Goal: Task Accomplishment & Management: Complete application form

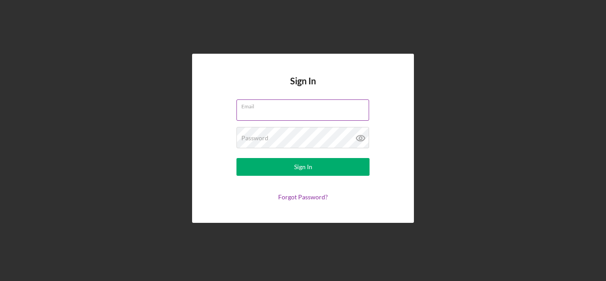
click at [262, 114] on input "Email" at bounding box center [303, 109] width 133 height 21
type input "[EMAIL_ADDRESS][DOMAIN_NAME]"
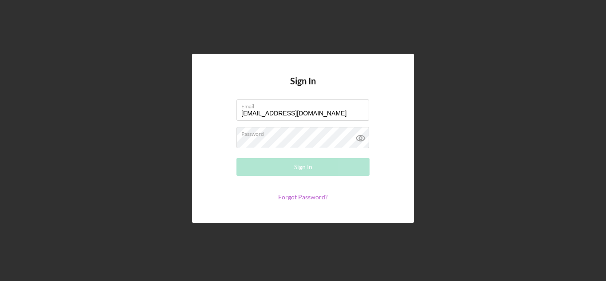
click at [295, 195] on link "Forgot Password?" at bounding box center [303, 197] width 50 height 8
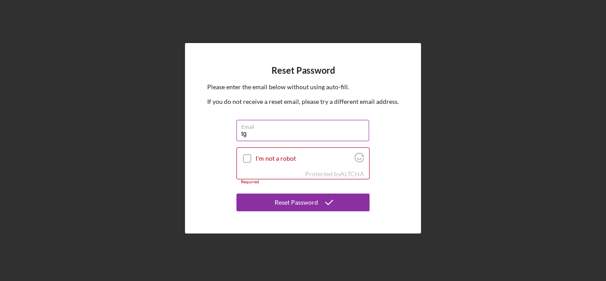
type input "[EMAIL_ADDRESS][DOMAIN_NAME]"
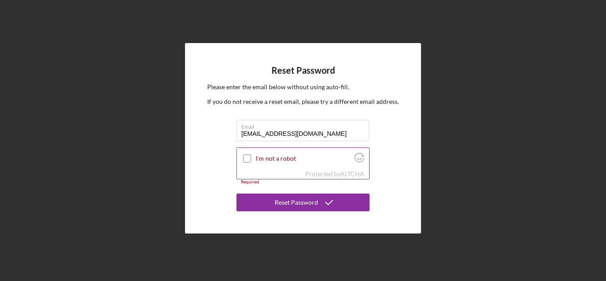
click at [248, 158] on input "I'm not a robot" at bounding box center [247, 158] width 8 height 8
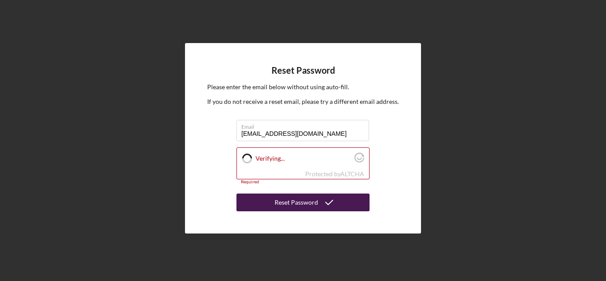
checkbox input "true"
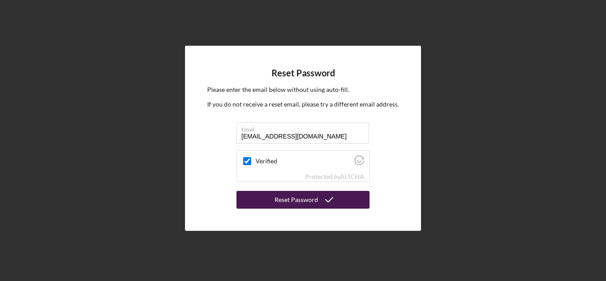
click at [264, 201] on button "Reset Password" at bounding box center [303, 200] width 133 height 18
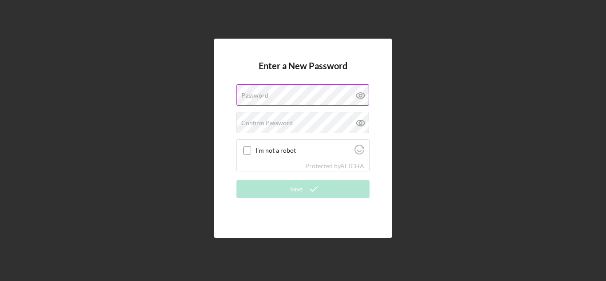
click at [293, 92] on div "Password" at bounding box center [303, 95] width 133 height 22
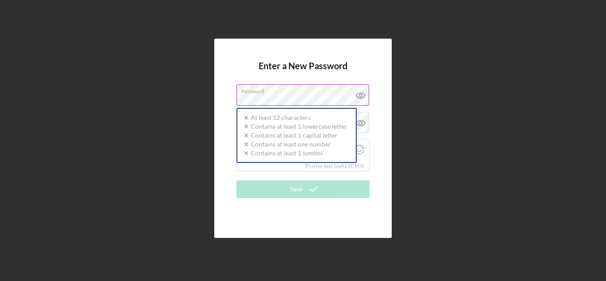
click at [293, 92] on div "Password Icon/icon-validation-no At least 12 characters Icon/icon-validation-no…" at bounding box center [303, 95] width 133 height 22
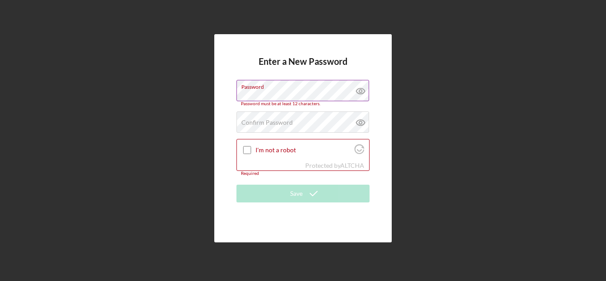
click at [361, 87] on icon at bounding box center [361, 91] width 22 height 22
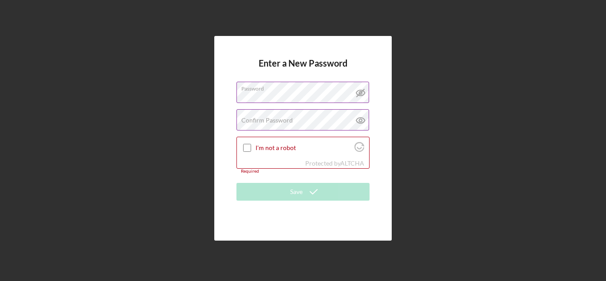
click at [362, 122] on icon at bounding box center [361, 120] width 22 height 22
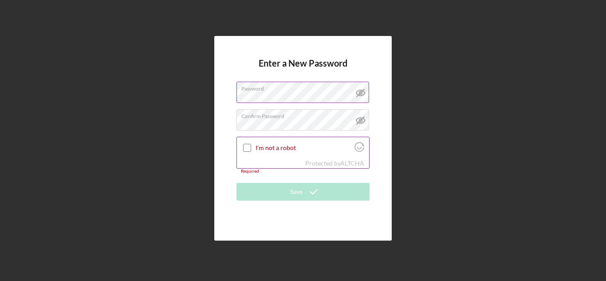
click at [244, 148] on input "I'm not a robot" at bounding box center [247, 148] width 8 height 8
checkbox input "true"
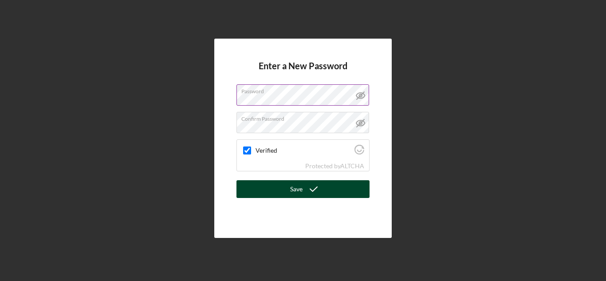
click at [294, 188] on div "Save" at bounding box center [296, 189] width 12 height 18
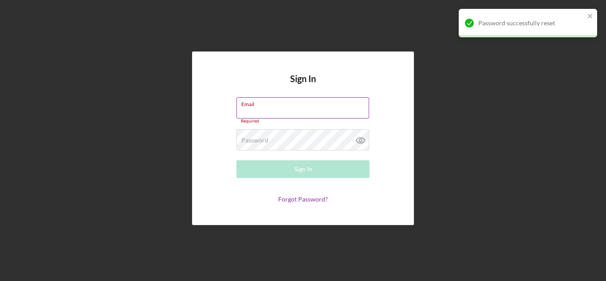
click at [293, 105] on label "Email" at bounding box center [305, 103] width 128 height 10
click at [293, 105] on input "Email" at bounding box center [303, 107] width 133 height 21
type input "[EMAIL_ADDRESS][DOMAIN_NAME]"
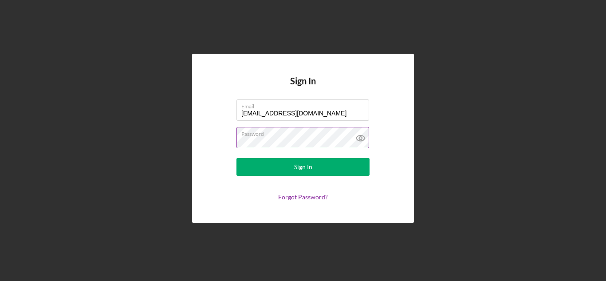
click at [367, 141] on icon at bounding box center [361, 138] width 22 height 22
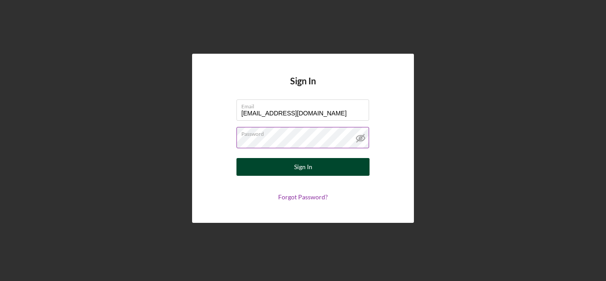
click at [297, 167] on div "Sign In" at bounding box center [303, 167] width 18 height 18
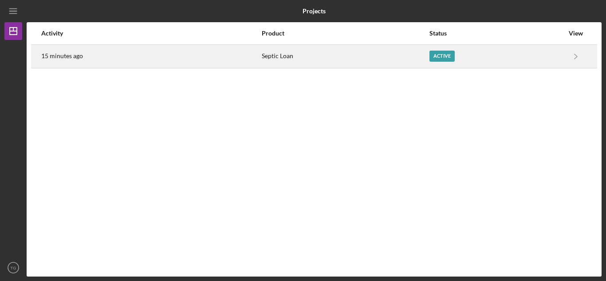
click at [452, 56] on div "Active" at bounding box center [442, 56] width 25 height 11
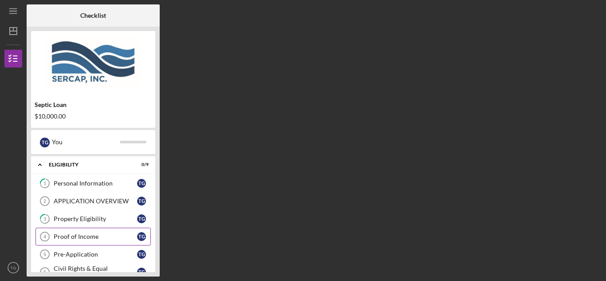
click at [76, 233] on div "Proof of Income" at bounding box center [95, 236] width 83 height 7
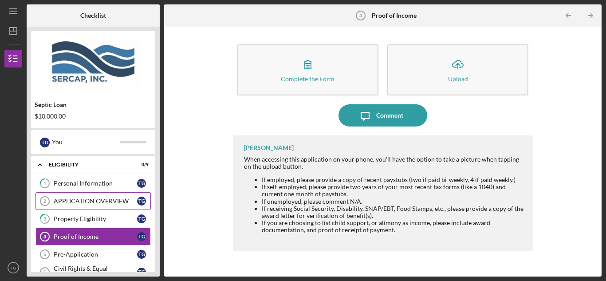
click at [79, 194] on link "APPLICATION OVERVIEW 2 APPLICATION OVERVIEW T G" at bounding box center [93, 201] width 115 height 18
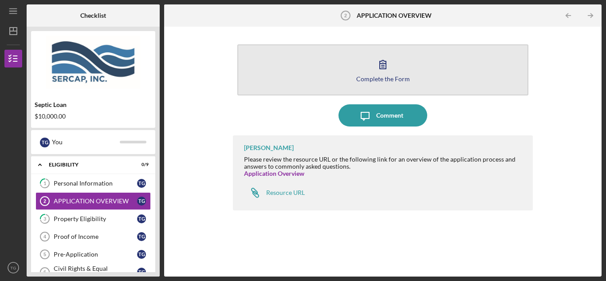
click at [373, 73] on icon "button" at bounding box center [383, 64] width 22 height 22
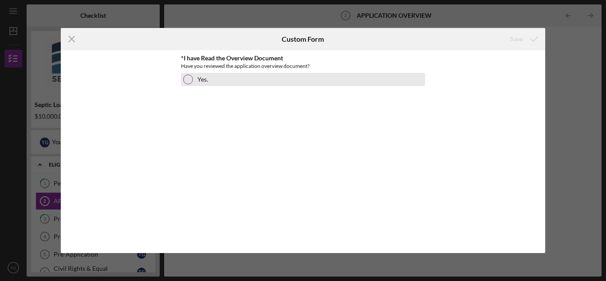
click at [189, 79] on div at bounding box center [188, 80] width 10 height 10
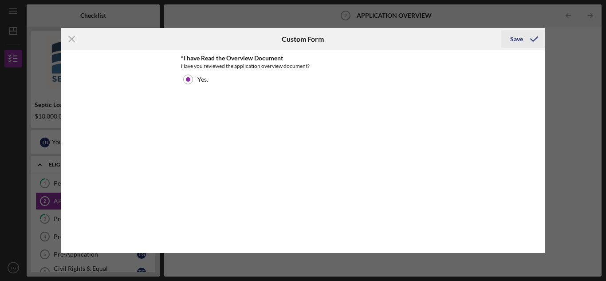
click at [514, 39] on div "Save" at bounding box center [516, 39] width 13 height 18
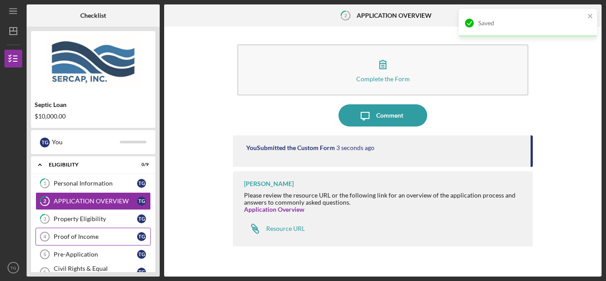
click at [99, 236] on div "Proof of Income" at bounding box center [95, 236] width 83 height 7
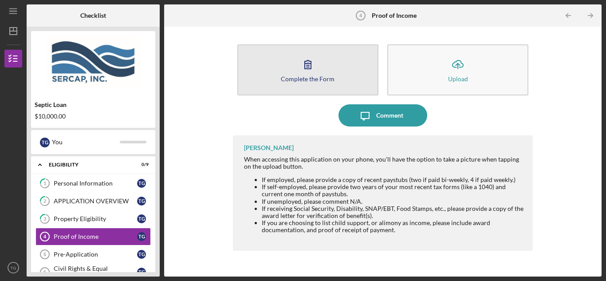
click at [307, 74] on icon "button" at bounding box center [308, 64] width 22 height 22
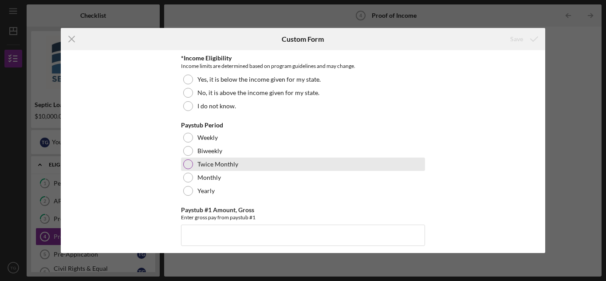
click at [189, 164] on div at bounding box center [188, 164] width 10 height 10
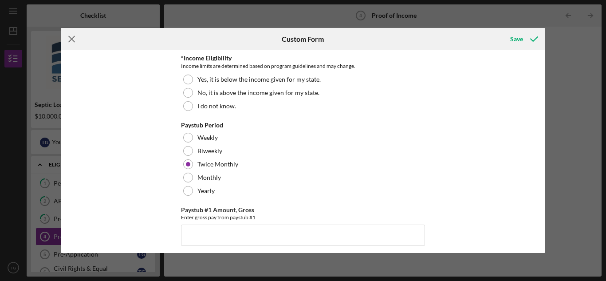
click at [75, 40] on icon "Icon/Menu Close" at bounding box center [72, 39] width 22 height 22
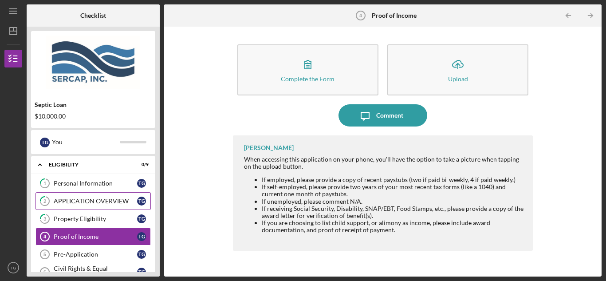
click at [117, 199] on div "APPLICATION OVERVIEW" at bounding box center [95, 200] width 83 height 7
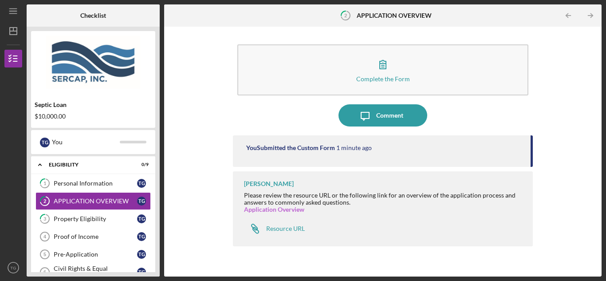
click at [270, 209] on link "Application Overview" at bounding box center [274, 209] width 60 height 8
